Goal: Task Accomplishment & Management: Use online tool/utility

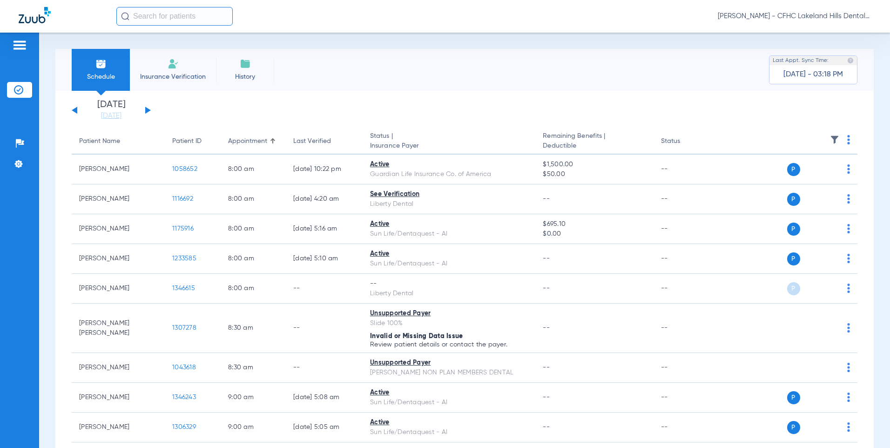
click at [149, 109] on div "[DATE] [DATE] [DATE] [DATE] [DATE] [DATE] [DATE] [DATE] [DATE] [DATE] [DATE] [D…" at bounding box center [111, 110] width 79 height 20
click at [147, 110] on button at bounding box center [148, 110] width 6 height 7
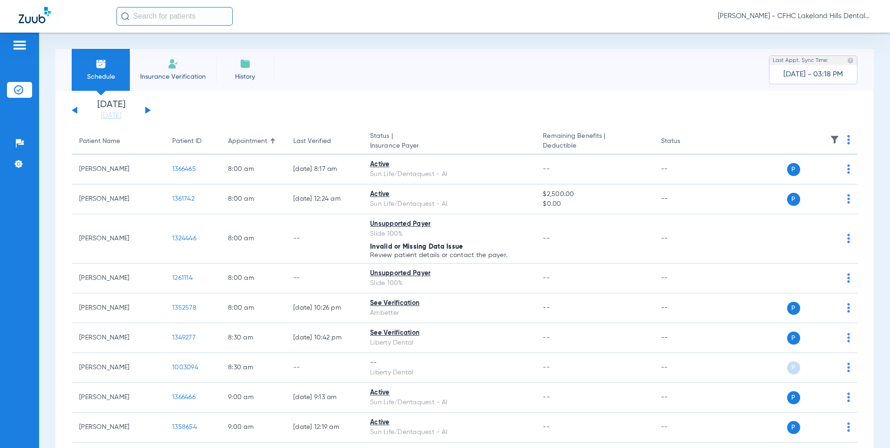
click at [147, 110] on button at bounding box center [148, 110] width 6 height 7
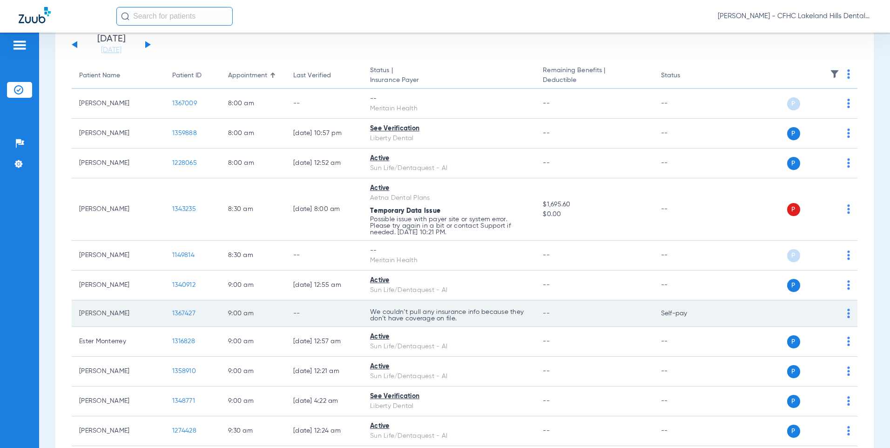
scroll to position [140, 0]
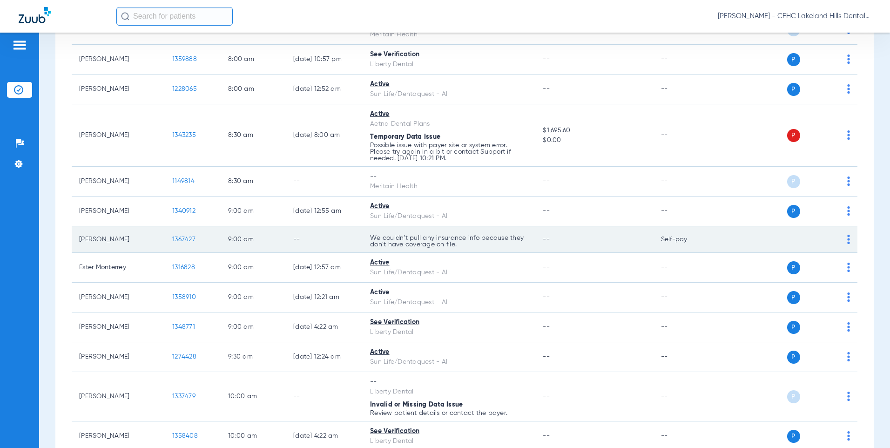
click at [183, 238] on span "1367427" at bounding box center [183, 239] width 23 height 7
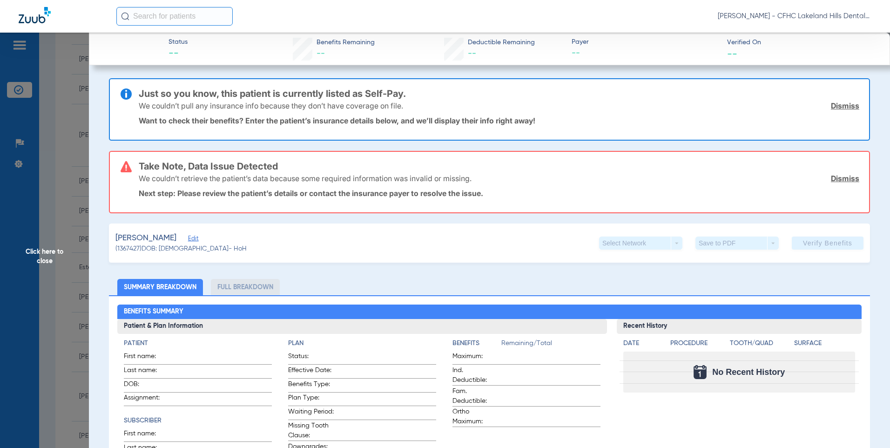
type input "[PERSON_NAME]"
type input "BORCHERING"
type input "[DATE]"
click at [196, 240] on span "Edit" at bounding box center [192, 239] width 8 height 9
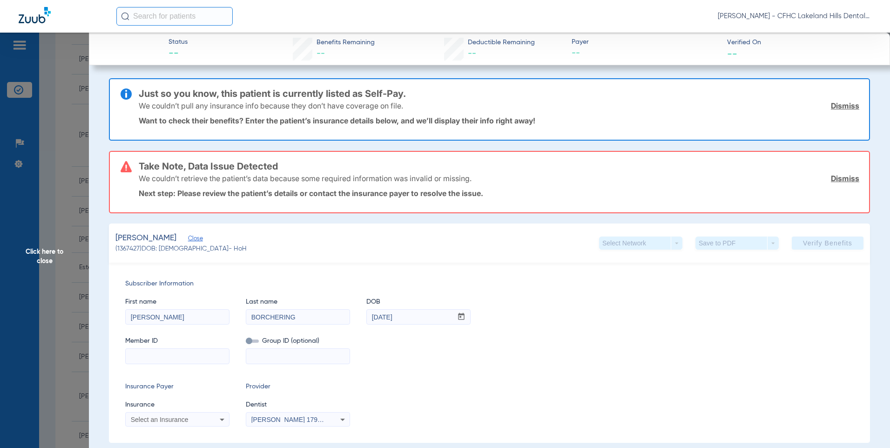
paste input "9678393000"
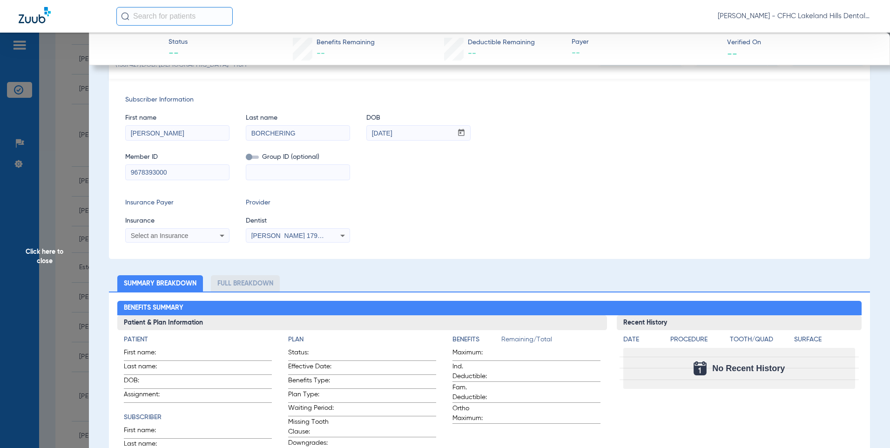
scroll to position [186, 0]
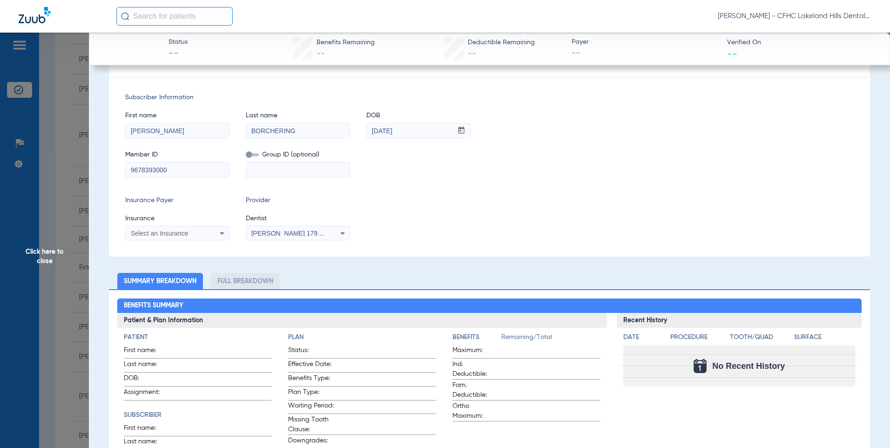
type input "9678393000"
click at [166, 234] on span "Select an Insurance" at bounding box center [160, 232] width 58 height 7
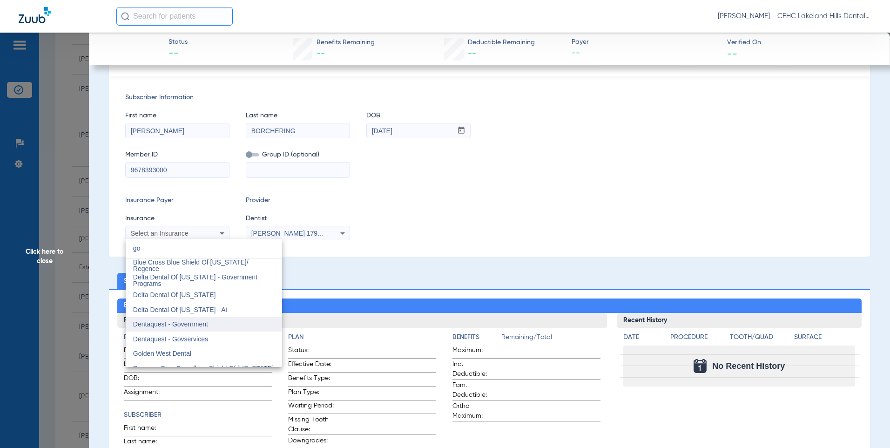
type input "go"
click at [175, 323] on span "Dentaquest - Government" at bounding box center [170, 323] width 75 height 7
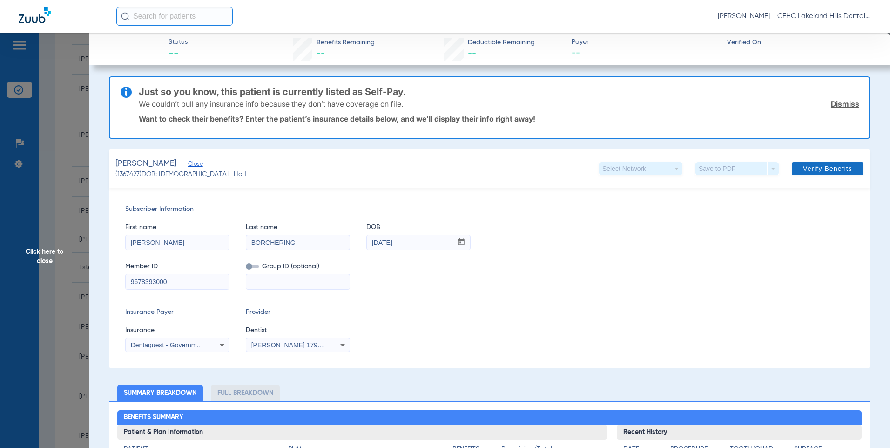
scroll to position [0, 0]
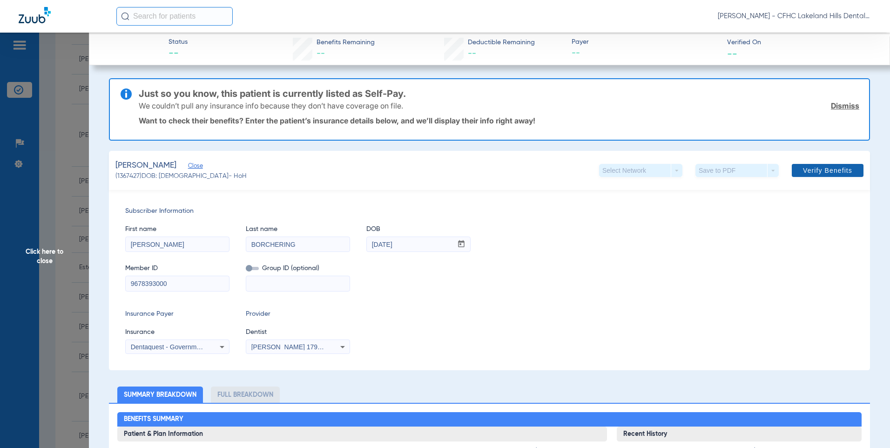
click at [809, 170] on span "Verify Benefits" at bounding box center [827, 170] width 49 height 7
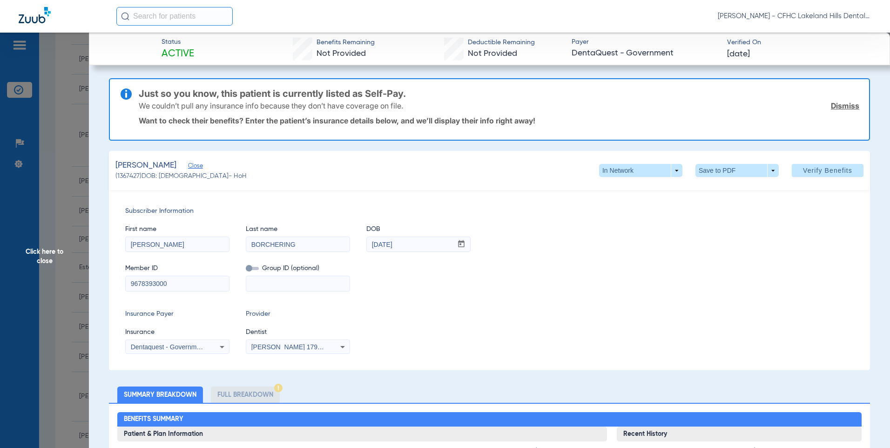
drag, startPoint x: 31, startPoint y: 254, endPoint x: 51, endPoint y: 252, distance: 19.6
click at [31, 254] on span "Click here to close" at bounding box center [44, 257] width 89 height 448
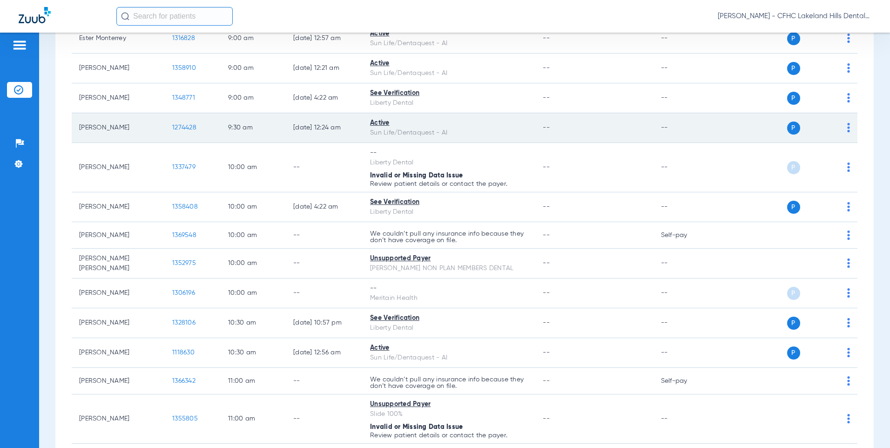
scroll to position [372, 0]
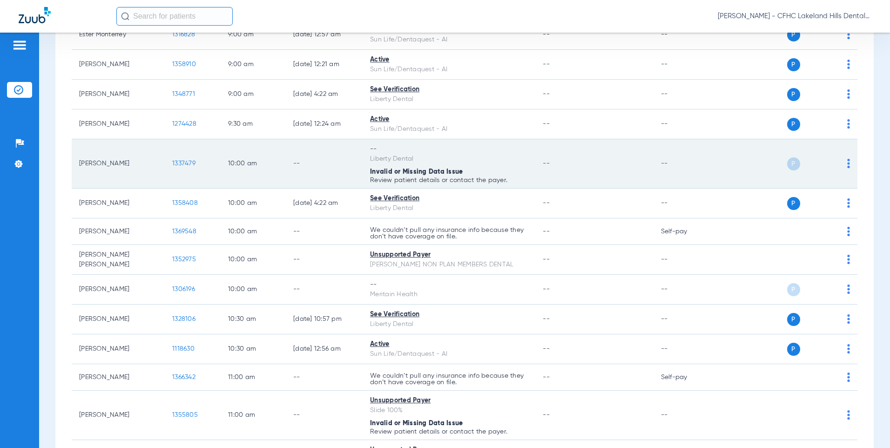
click at [179, 165] on span "1337479" at bounding box center [183, 163] width 23 height 7
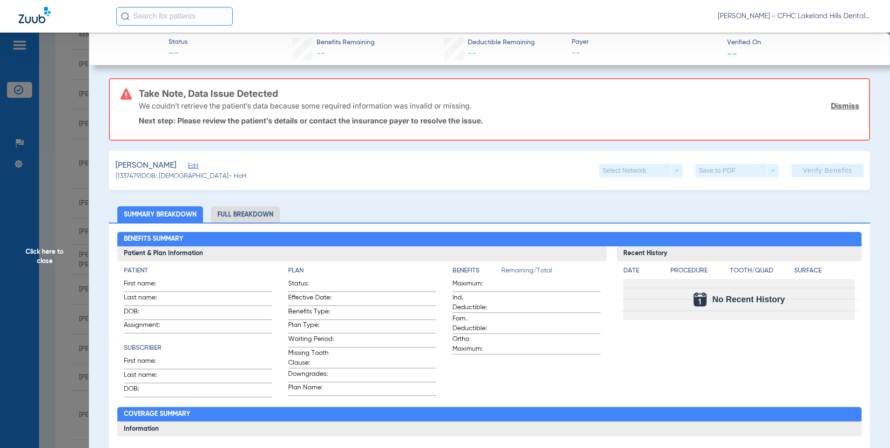
click at [51, 252] on span "Click here to close" at bounding box center [44, 257] width 89 height 448
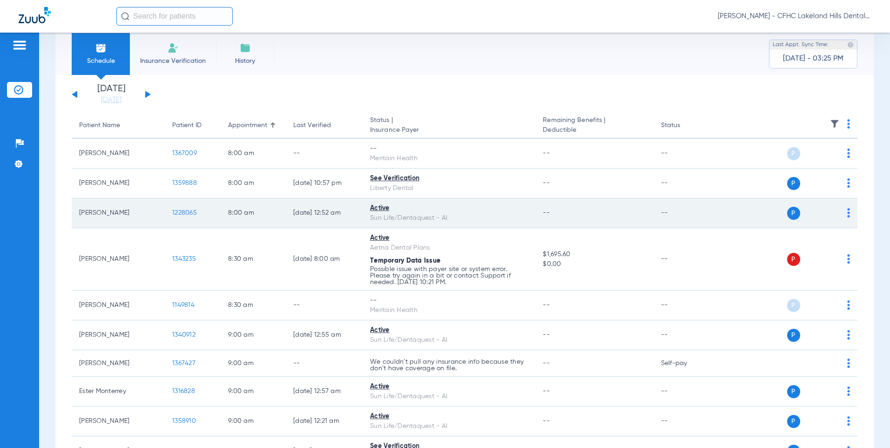
scroll to position [0, 0]
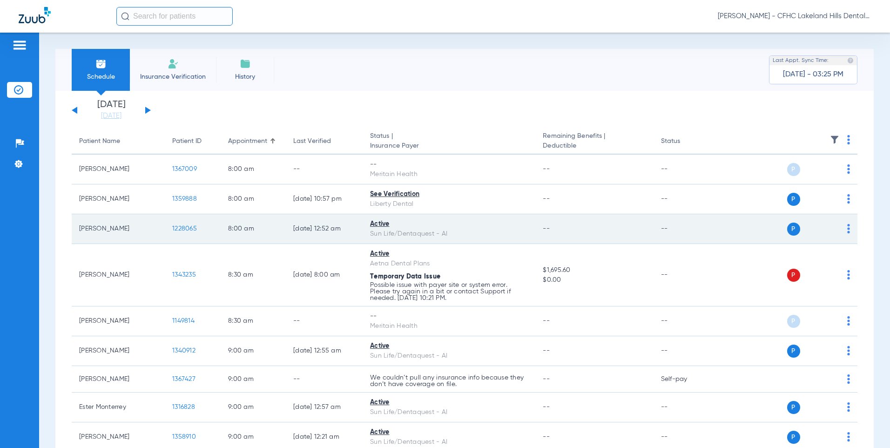
click at [186, 228] on span "1228065" at bounding box center [184, 228] width 25 height 7
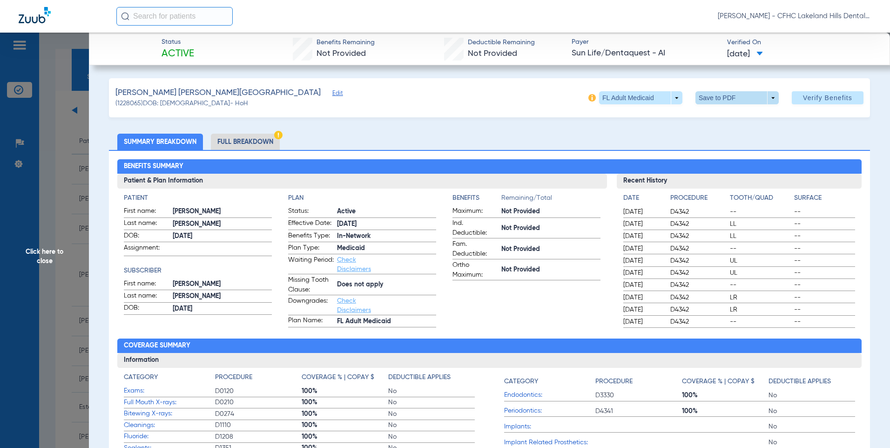
click at [725, 99] on span at bounding box center [736, 98] width 22 height 22
click at [725, 116] on span "Save to PDF" at bounding box center [733, 116] width 37 height 7
click at [39, 252] on span "Click here to close" at bounding box center [44, 257] width 89 height 448
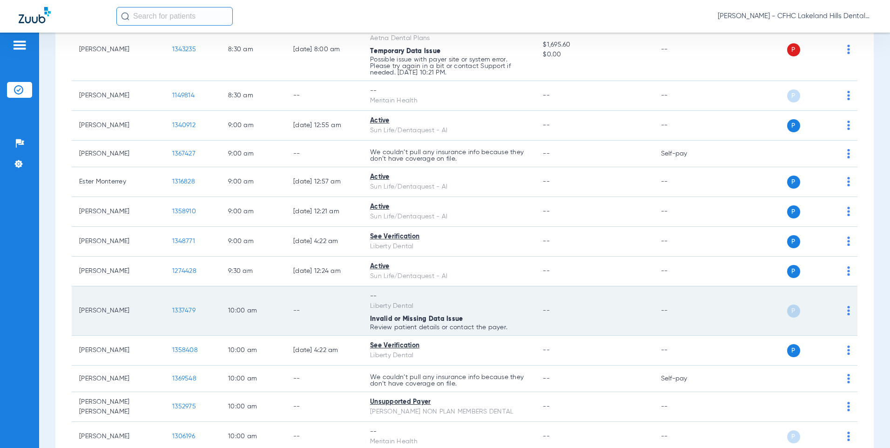
scroll to position [233, 0]
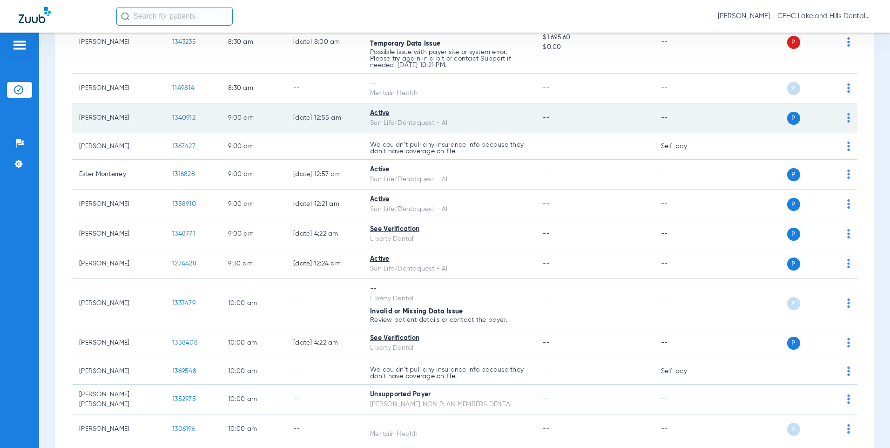
click at [183, 116] on span "1340912" at bounding box center [183, 117] width 23 height 7
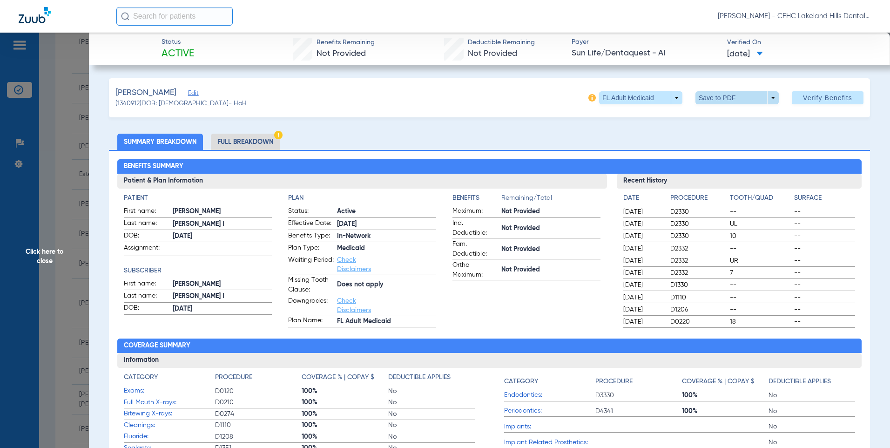
click at [736, 100] on span at bounding box center [736, 98] width 22 height 22
click at [737, 116] on span "Save to PDF" at bounding box center [733, 116] width 37 height 7
click at [41, 255] on span "Click here to close" at bounding box center [44, 257] width 89 height 448
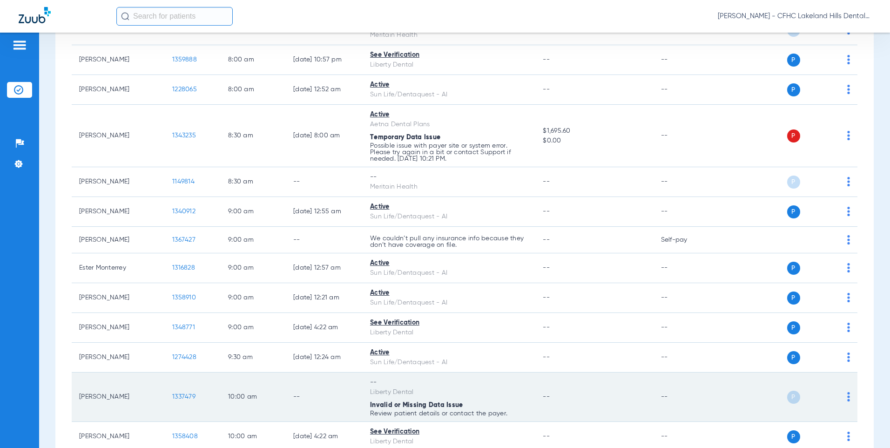
scroll to position [0, 0]
